Goal: Transaction & Acquisition: Obtain resource

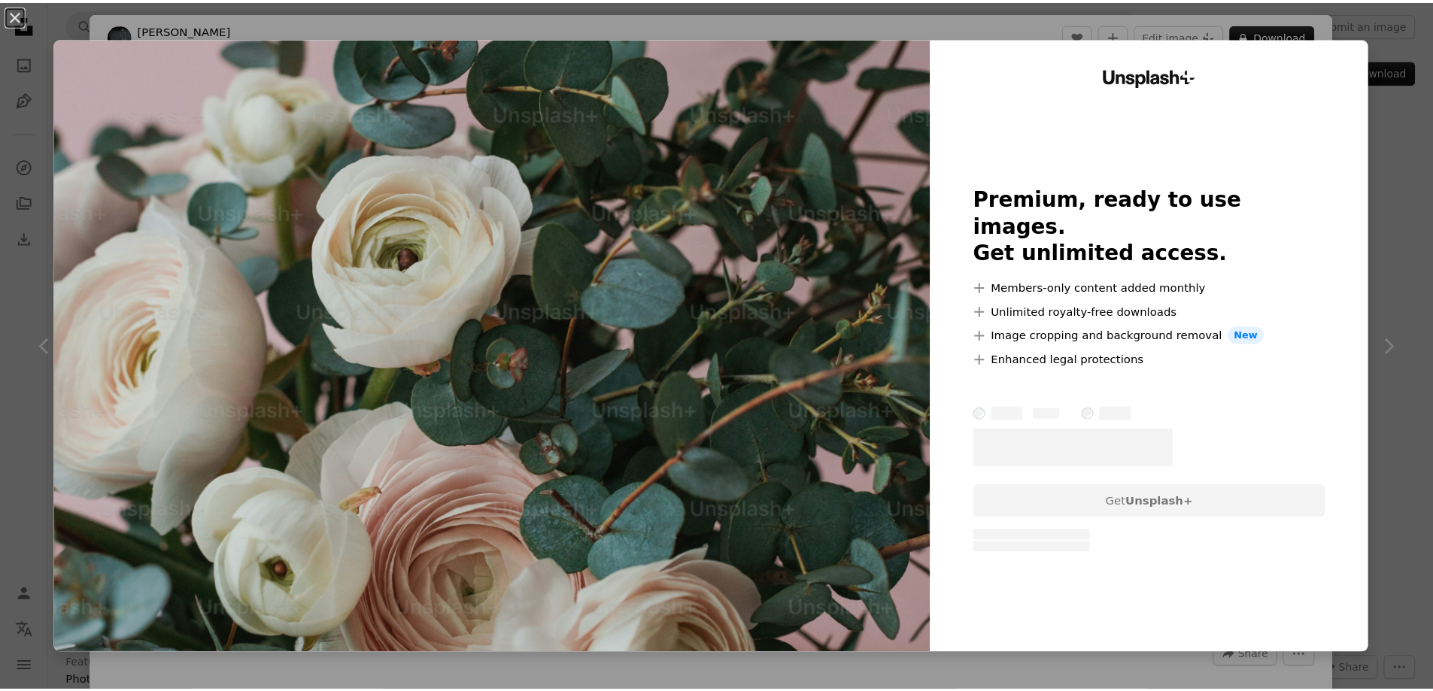
scroll to position [1614, 0]
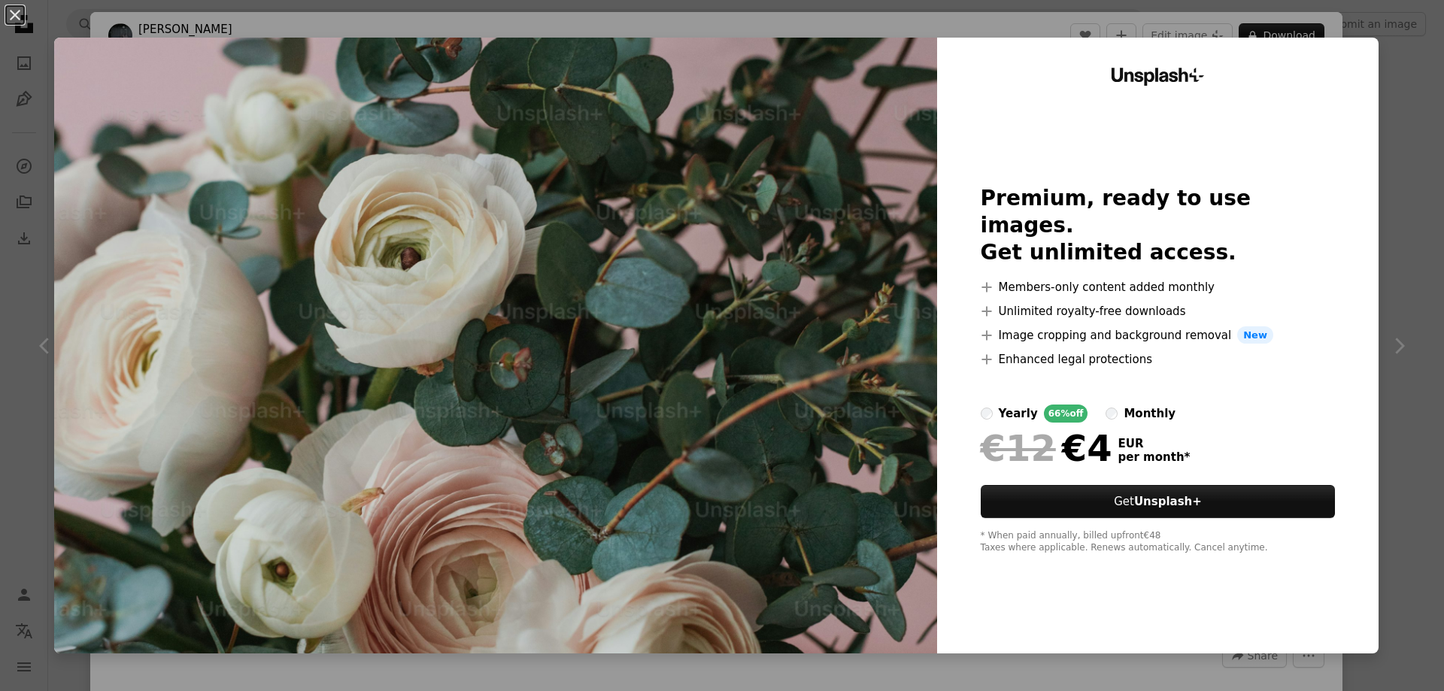
click at [1401, 273] on div "An X shape Unsplash+ Premium, ready to use images. Get unlimited access. A plus…" at bounding box center [722, 345] width 1444 height 691
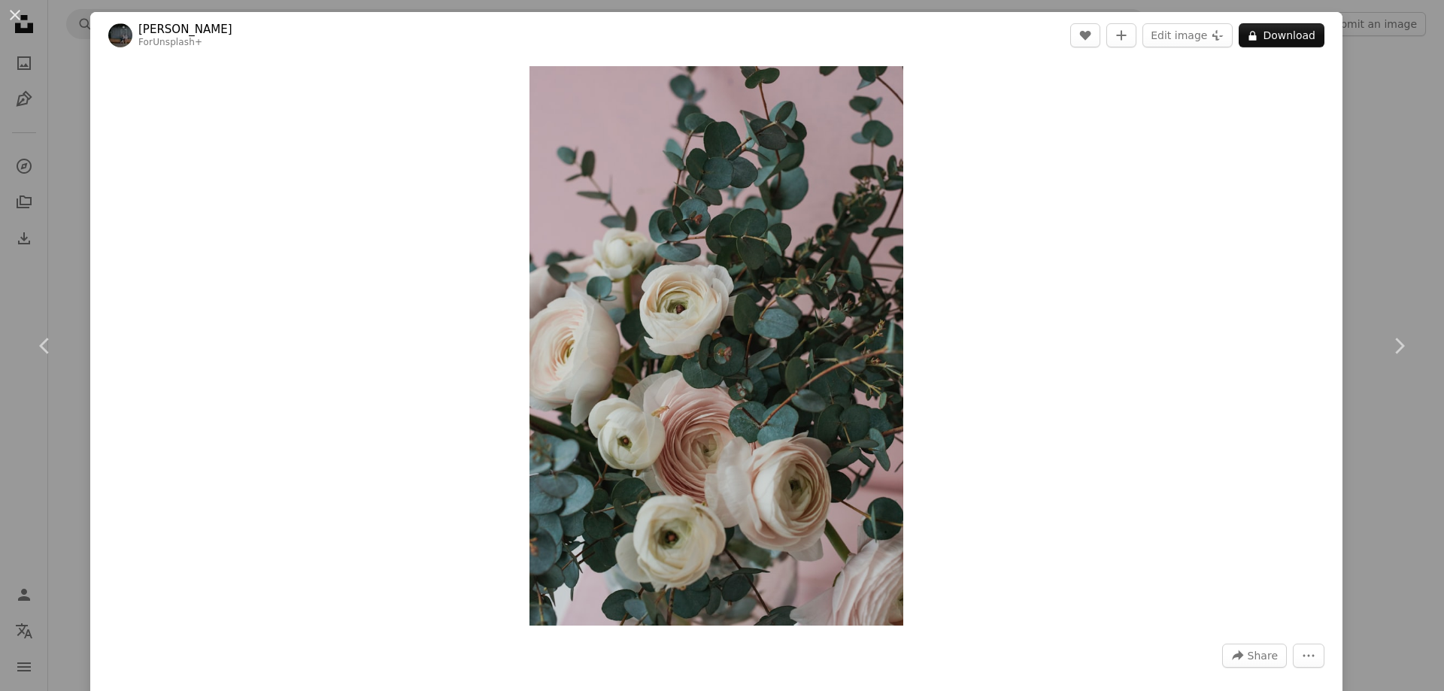
click at [1348, 134] on div "An X shape Chevron left Chevron right [PERSON_NAME] For Unsplash+ A heart A plu…" at bounding box center [722, 345] width 1444 height 691
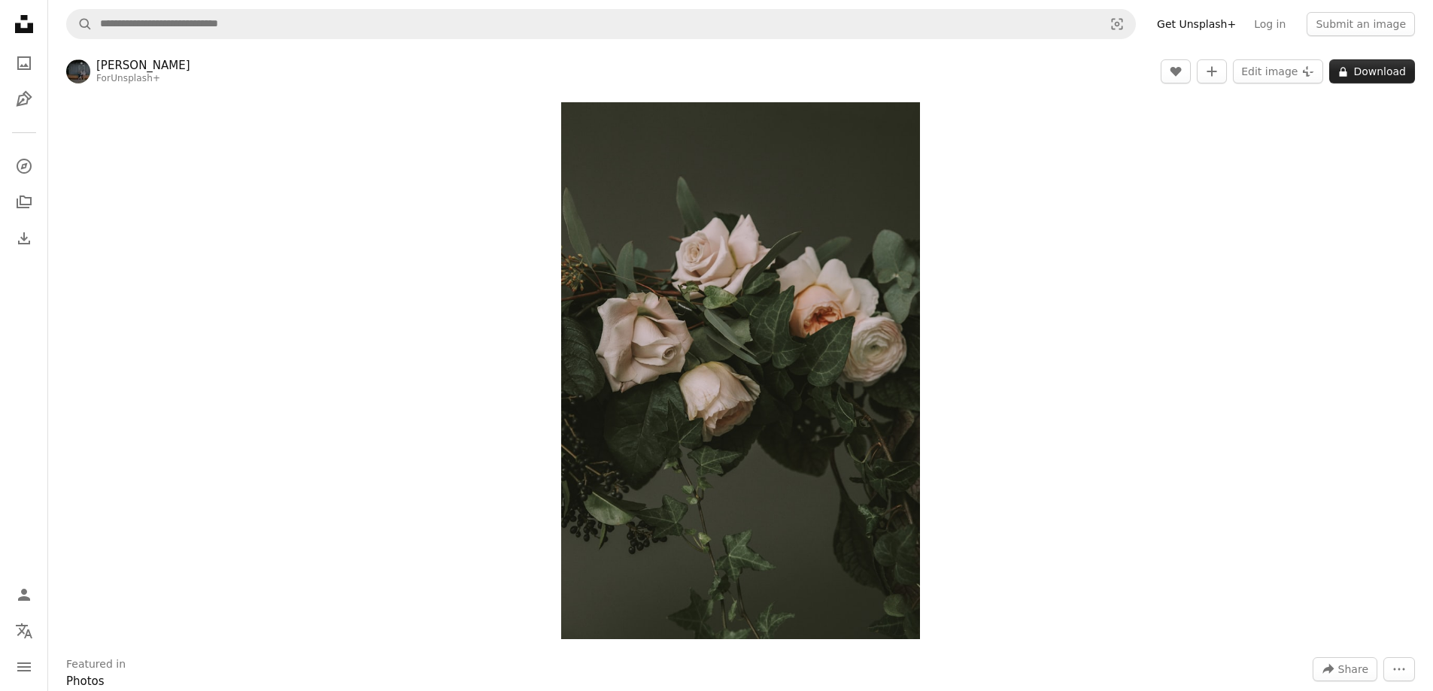
click at [1347, 72] on icon at bounding box center [1344, 72] width 8 height 10
